Goal: Task Accomplishment & Management: Manage account settings

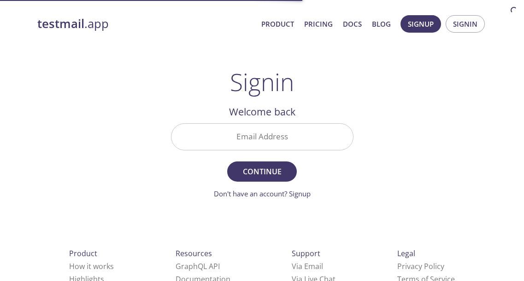
click at [278, 138] on input "Email Address" at bounding box center [262, 137] width 182 height 26
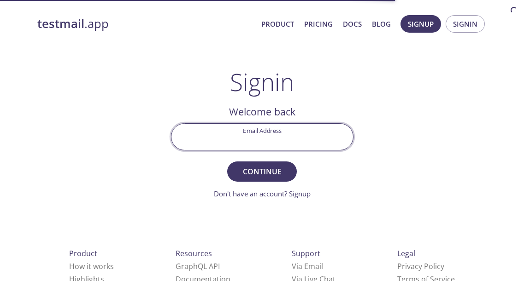
click at [315, 143] on input "Email Address" at bounding box center [262, 137] width 182 height 26
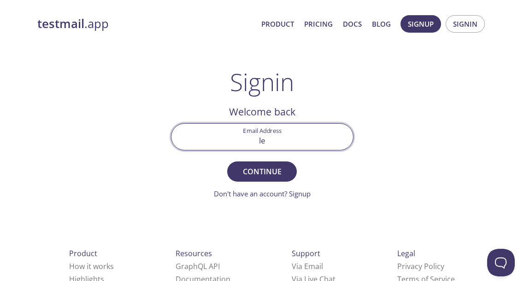
type input "l"
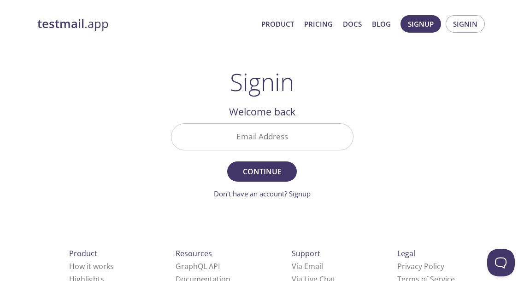
drag, startPoint x: 216, startPoint y: 151, endPoint x: 218, endPoint y: 145, distance: 7.0
click at [216, 151] on div "Email Address" at bounding box center [262, 137] width 190 height 35
click at [220, 139] on input "Email Address" at bounding box center [262, 137] width 182 height 26
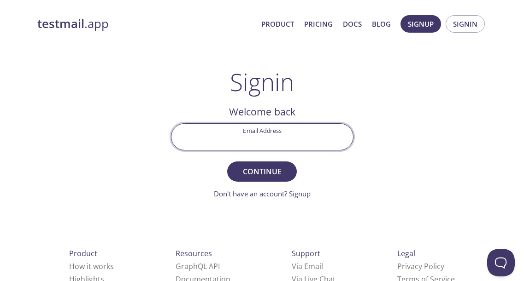
paste input "[PERSON_NAME][EMAIL_ADDRESS][PERSON_NAME][DOMAIN_NAME]"
click at [199, 141] on input "[PERSON_NAME][EMAIL_ADDRESS][PERSON_NAME][DOMAIN_NAME]" at bounding box center [262, 137] width 182 height 26
type input "[PERSON_NAME][EMAIL_ADDRESS][PERSON_NAME][DOMAIN_NAME]"
click at [406, 207] on div "testmail .app Product Pricing Docs Blog Signup Signin Signin Welcome back Email…" at bounding box center [262, 201] width 472 height 384
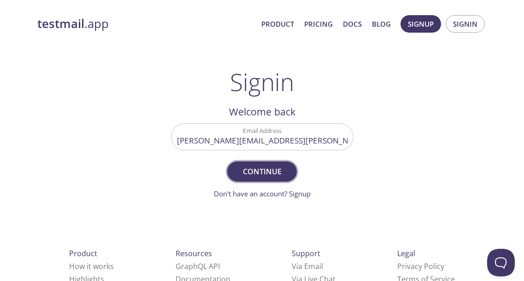
click at [289, 170] on button "Continue" at bounding box center [261, 172] width 69 height 20
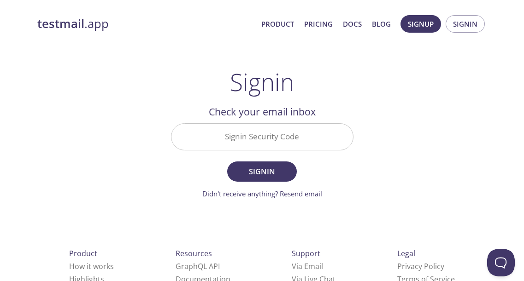
click at [299, 141] on input "Signin Security Code" at bounding box center [262, 137] width 182 height 26
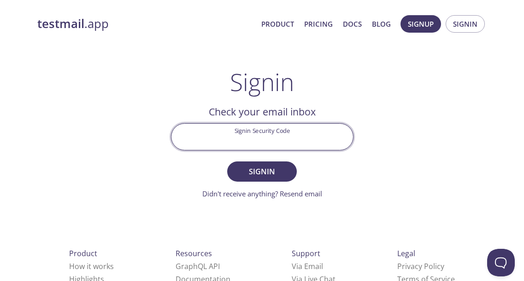
paste input "8K44LZE"
type input "8K44LZE"
click at [227, 162] on button "Signin" at bounding box center [261, 172] width 69 height 20
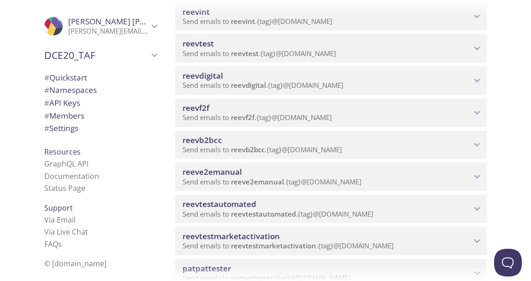
scroll to position [369, 0]
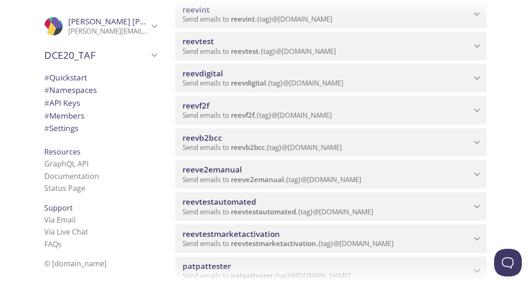
click at [270, 227] on div "reevtestmarketactivation Send emails to reevtestmarketactivation . {tag} @[DOMA…" at bounding box center [330, 239] width 311 height 29
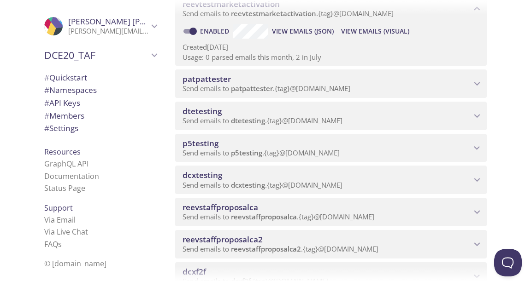
scroll to position [461, 0]
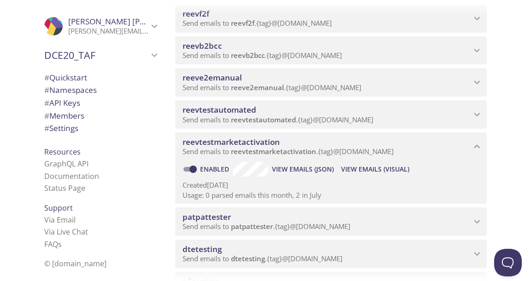
click at [365, 165] on span "View Emails (Visual)" at bounding box center [375, 169] width 68 height 11
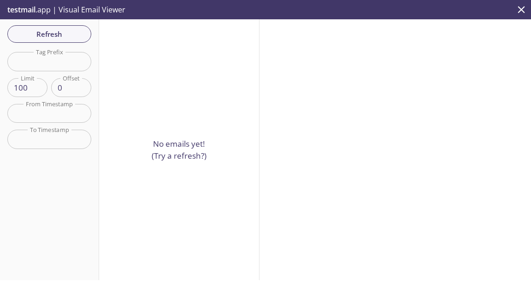
click at [186, 150] on p "No emails yet! (Try a refresh?)" at bounding box center [179, 149] width 55 height 23
click at [61, 35] on span "Refresh" at bounding box center [49, 34] width 69 height 12
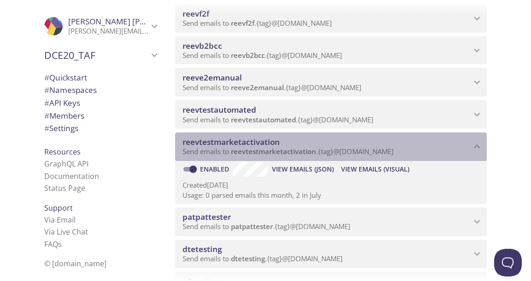
click at [416, 152] on p "Send emails to reevtestmarketactivation . {tag} @[DOMAIN_NAME]" at bounding box center [326, 151] width 288 height 9
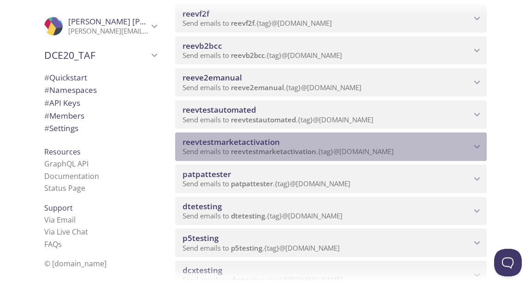
click at [436, 147] on span "reevtestmarketactivation" at bounding box center [326, 142] width 288 height 10
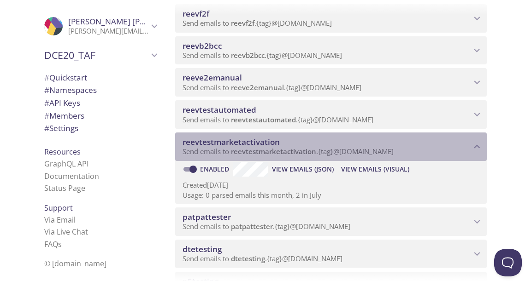
drag, startPoint x: 231, startPoint y: 153, endPoint x: 383, endPoint y: 154, distance: 152.5
click at [384, 156] on span "Send emails to reevtestmarketactivation . {tag} @[DOMAIN_NAME]" at bounding box center [287, 151] width 211 height 9
